Goal: Task Accomplishment & Management: Manage account settings

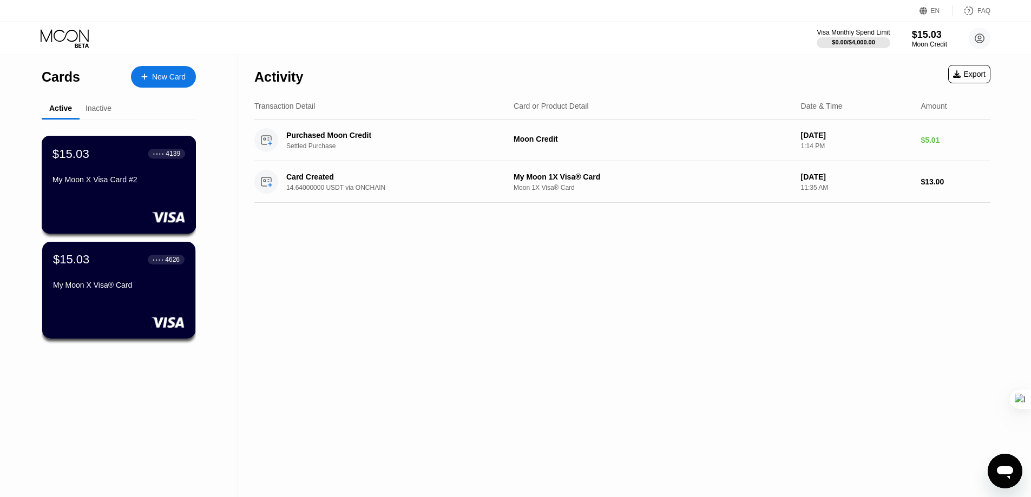
click at [122, 161] on div "$15.03 ● ● ● ● 4139" at bounding box center [118, 154] width 133 height 14
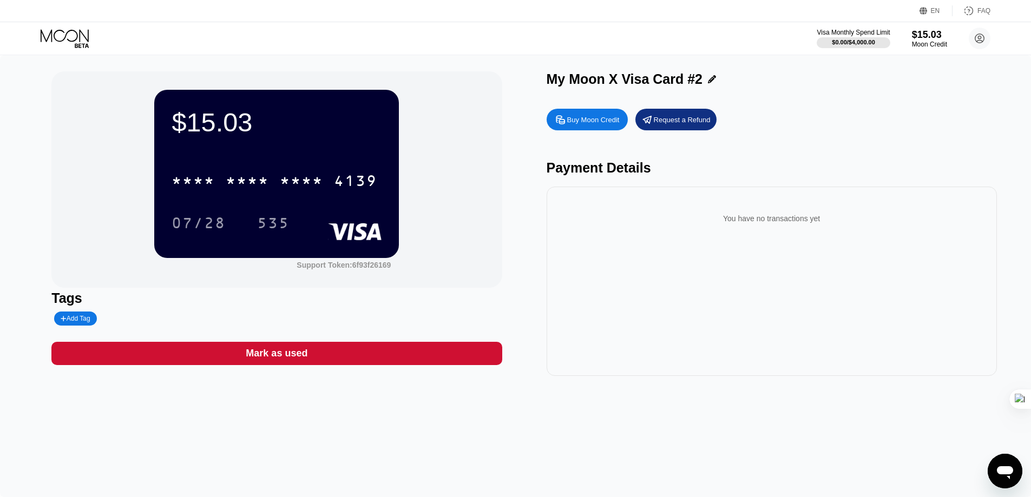
click at [218, 430] on div "$15.03 * * * * * * * * * * * * 4139 07/28 535 Support Token: 6f93f26169 Tags Ad…" at bounding box center [515, 276] width 1031 height 442
click at [355, 458] on div "$15.03 * * * * * * * * * * * * 4139 07/28 535 Support Token: 6f93f26169 Tags Ad…" at bounding box center [515, 276] width 1031 height 442
click at [330, 449] on div "$15.03 * * * * * * * * * * * * 4139 07/28 535 Support Token: 6f93f26169 Tags Ad…" at bounding box center [515, 276] width 1031 height 442
